Goal: Information Seeking & Learning: Compare options

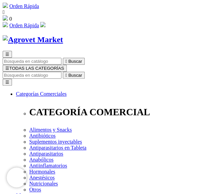
scroll to position [13, 0]
